Goal: Transaction & Acquisition: Book appointment/travel/reservation

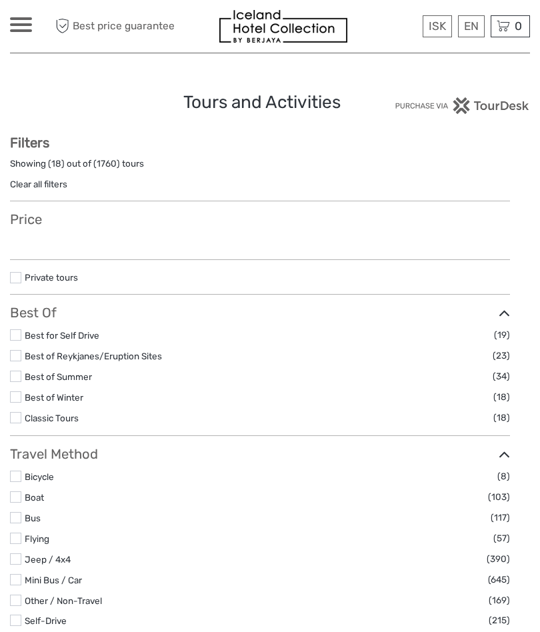
select select
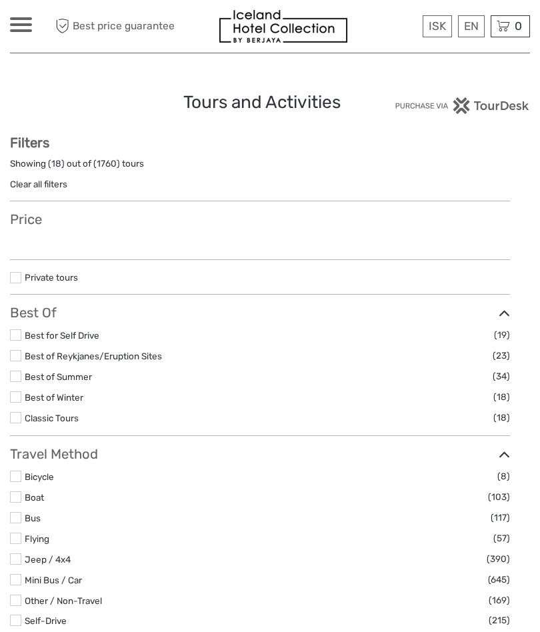
select select
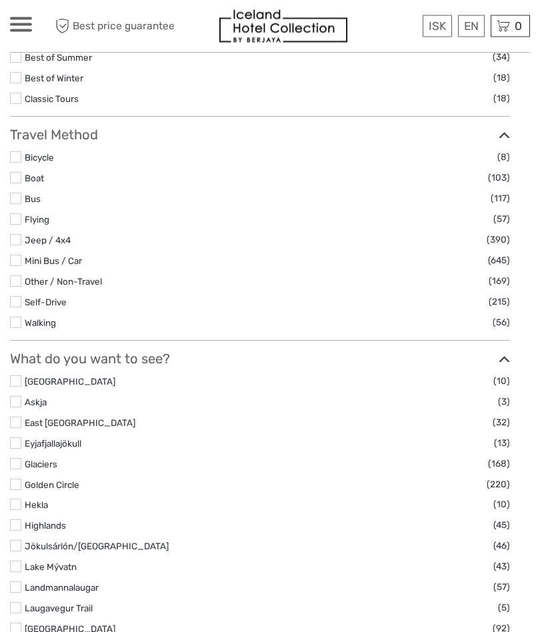
scroll to position [337, 0]
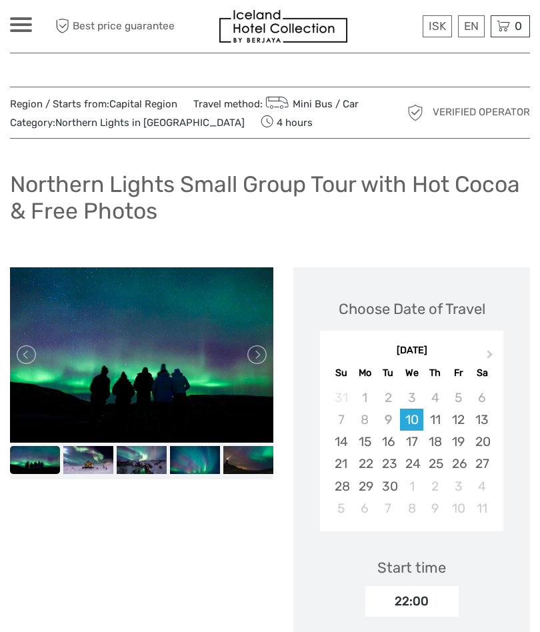
click at [481, 353] on button "Next Month" at bounding box center [491, 357] width 21 height 21
click at [485, 354] on button "Next Month" at bounding box center [491, 357] width 21 height 21
click at [490, 356] on span "Next Month" at bounding box center [490, 356] width 0 height 19
click at [492, 351] on button "Next Month" at bounding box center [491, 357] width 21 height 21
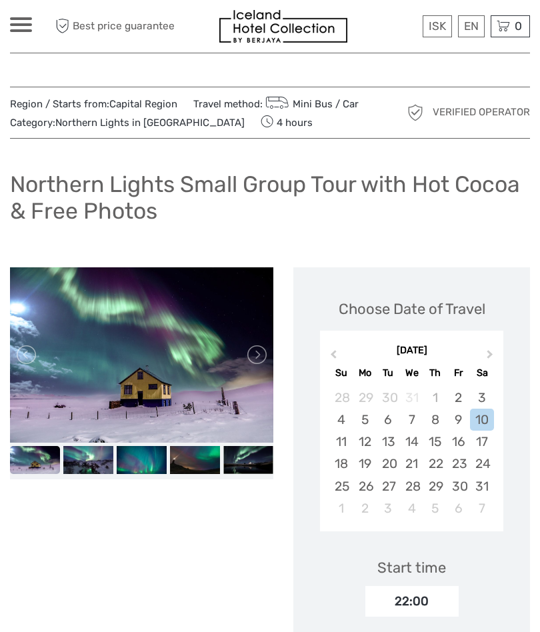
click at [455, 446] on div "16" at bounding box center [458, 442] width 23 height 22
click at [476, 443] on div "17" at bounding box center [481, 442] width 23 height 22
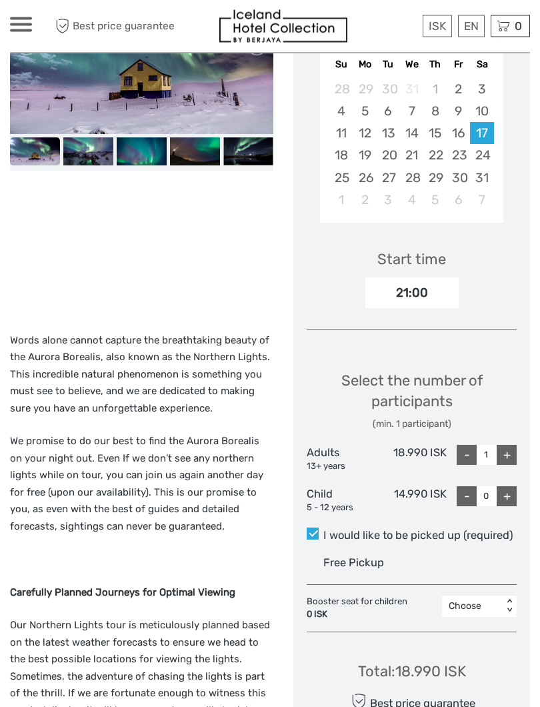
scroll to position [315, 0]
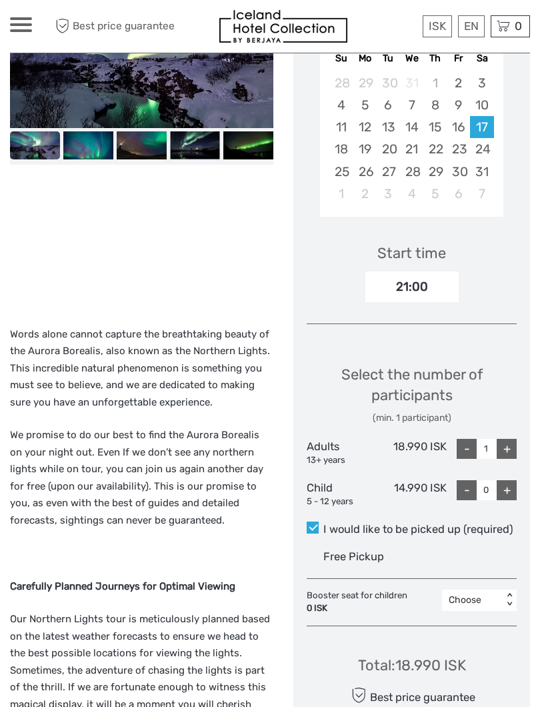
click at [502, 442] on div "+" at bounding box center [507, 449] width 20 height 20
type input "2"
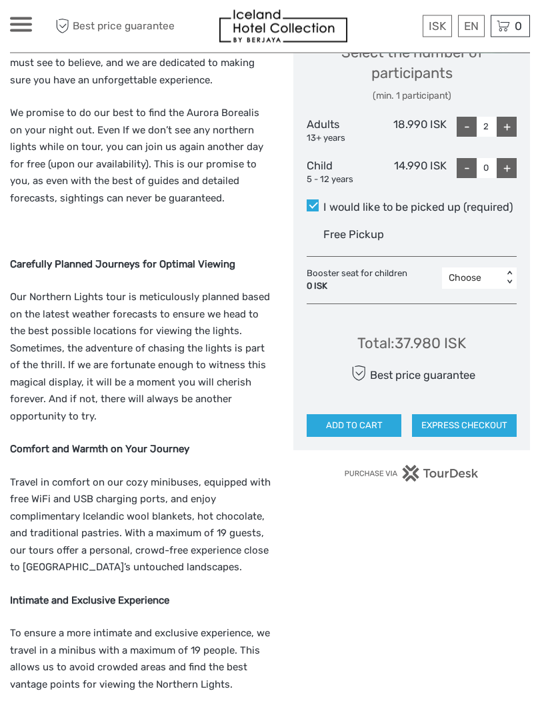
scroll to position [637, 0]
click at [377, 417] on button "ADD TO CART" at bounding box center [354, 425] width 95 height 23
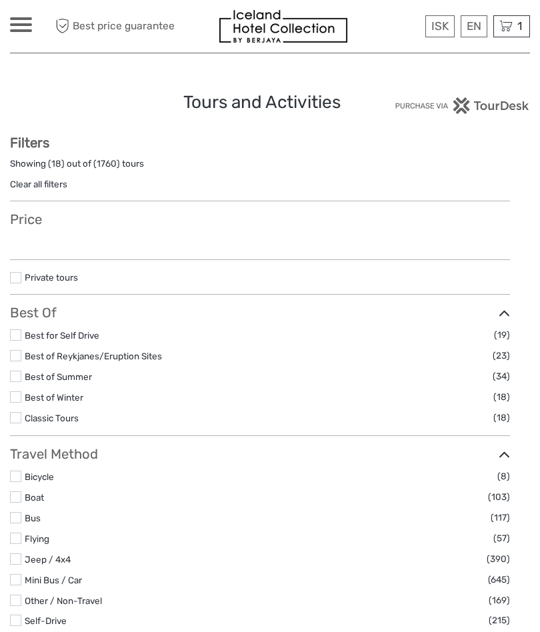
select select
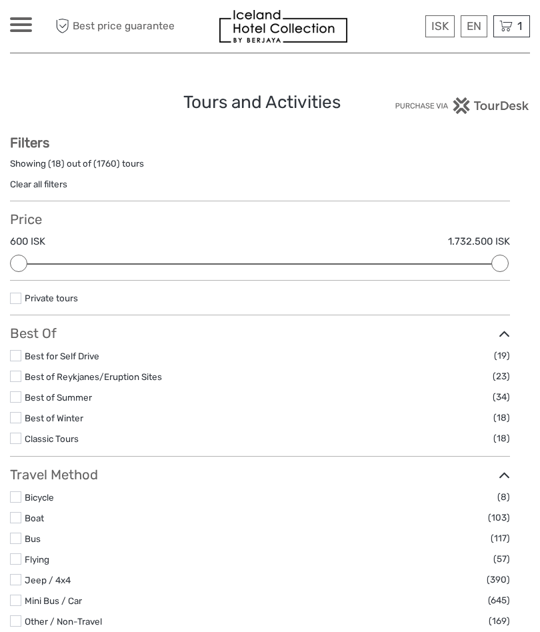
click at [517, 31] on span "1" at bounding box center [519, 25] width 9 height 13
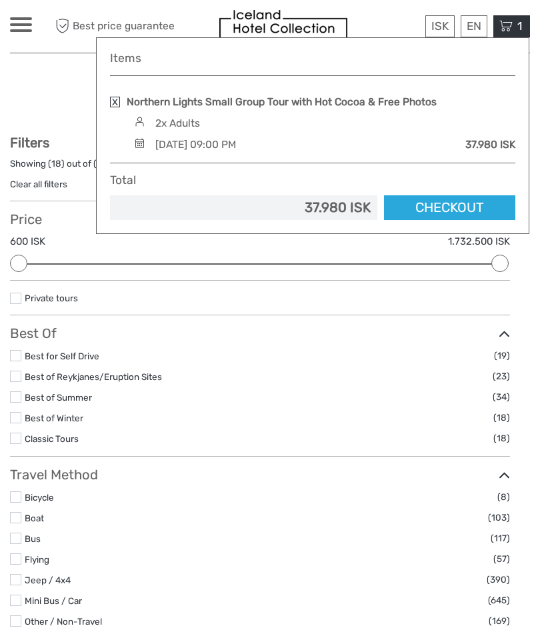
click at [478, 202] on link "Checkout" at bounding box center [449, 207] width 131 height 25
